Goal: Submit feedback/report problem

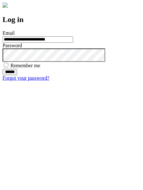
click at [17, 75] on input "******" at bounding box center [10, 72] width 15 height 6
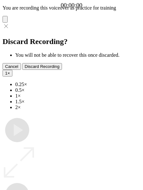
type input "**********"
